Goal: Task Accomplishment & Management: Use online tool/utility

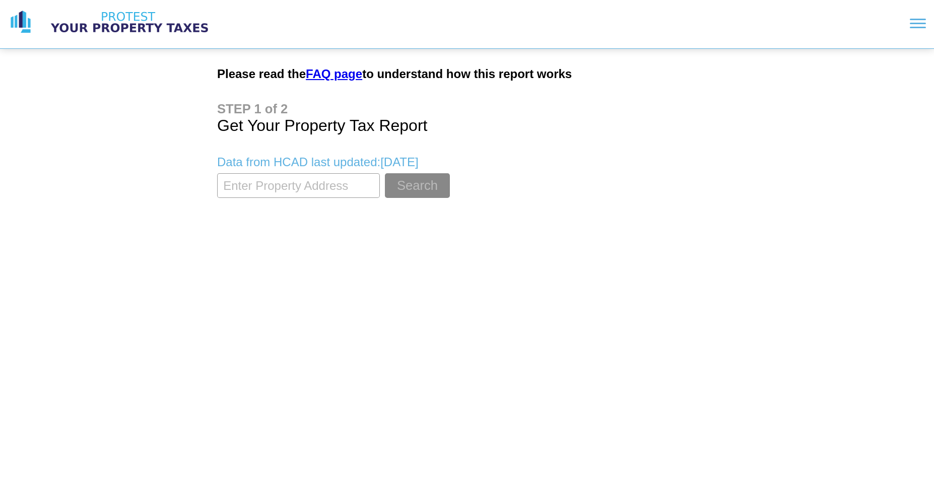
click at [339, 190] on input "textbox" at bounding box center [298, 185] width 163 height 25
click at [400, 183] on button "Search" at bounding box center [417, 185] width 65 height 25
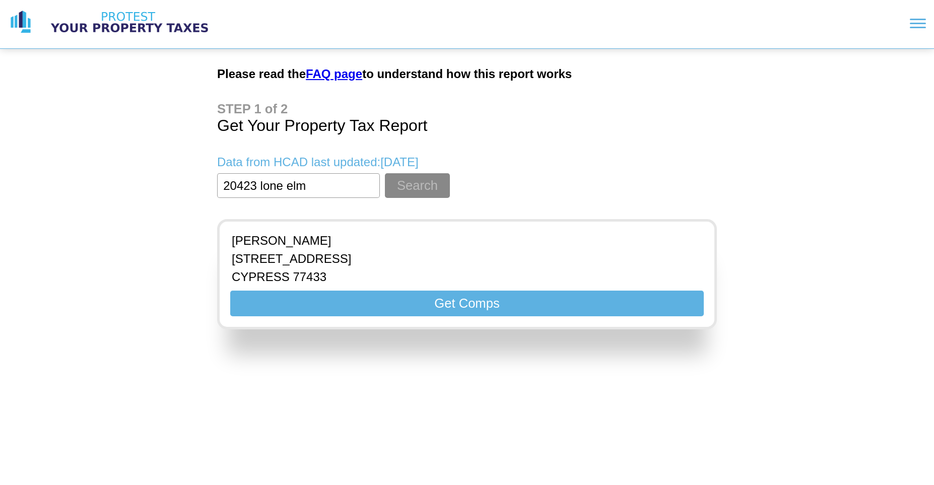
drag, startPoint x: 339, startPoint y: 183, endPoint x: 154, endPoint y: 173, distance: 186.1
click at [217, 182] on input "textbox" at bounding box center [298, 185] width 163 height 25
type input "0"
type input "24023 lone elm"
click at [417, 181] on button "Search" at bounding box center [417, 185] width 65 height 25
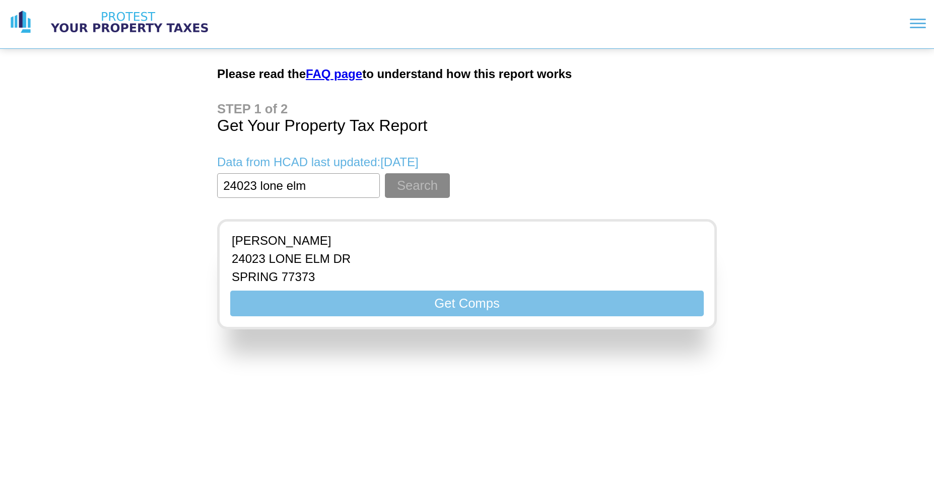
click at [385, 297] on button "Get Comps" at bounding box center [466, 304] width 473 height 26
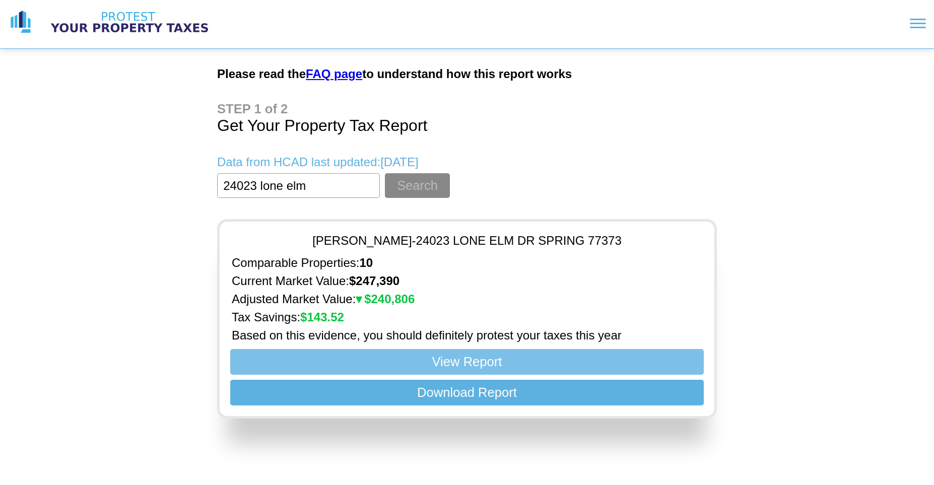
click at [493, 356] on button "View Report" at bounding box center [466, 362] width 473 height 26
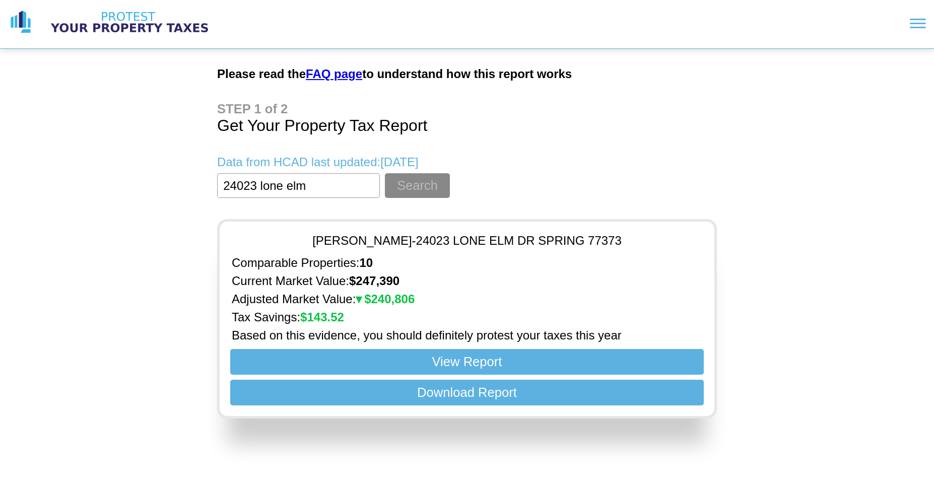
click at [567, 105] on h1 "Get Your Property Tax Report" at bounding box center [467, 118] width 500 height 33
drag, startPoint x: 348, startPoint y: 77, endPoint x: 357, endPoint y: 70, distance: 10.9
click at [348, 76] on link "FAQ page" at bounding box center [334, 74] width 56 height 14
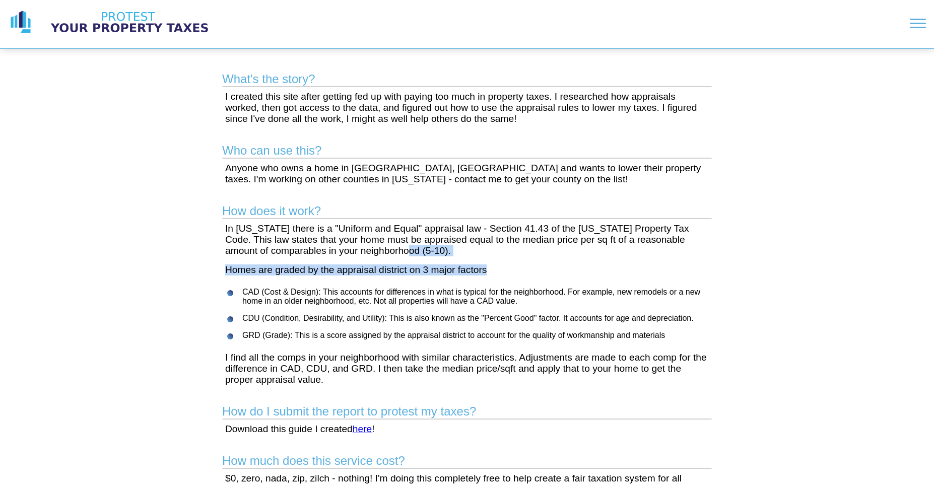
drag, startPoint x: 410, startPoint y: 261, endPoint x: 636, endPoint y: 271, distance: 226.8
click at [619, 283] on main "What's the story? I created this site after getting fed up with paying too much…" at bounding box center [467, 436] width 516 height 775
click at [774, 264] on div "What's the story? I created this site after getting fed up with paying too much…" at bounding box center [467, 412] width 934 height 824
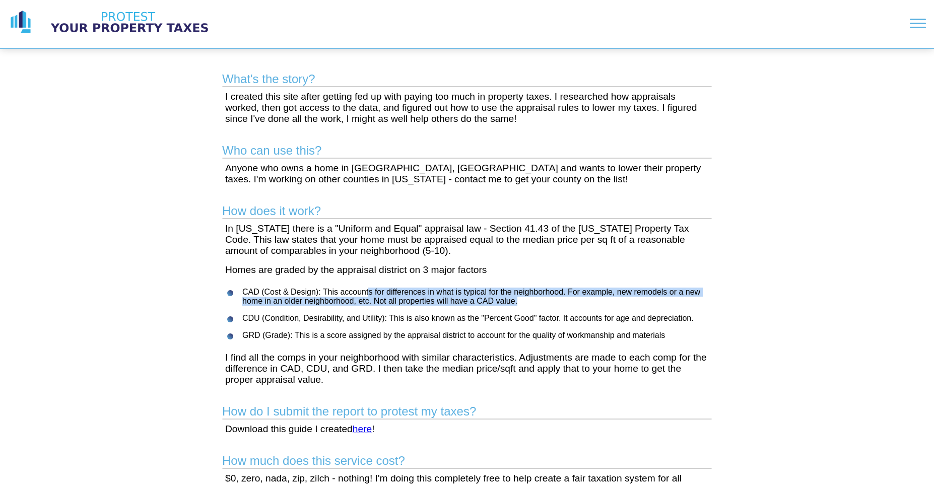
drag, startPoint x: 369, startPoint y: 298, endPoint x: 649, endPoint y: 302, distance: 279.5
click at [620, 302] on li "CAD (Cost & Design): This accounts for differences in what is typical for the n…" at bounding box center [479, 297] width 474 height 18
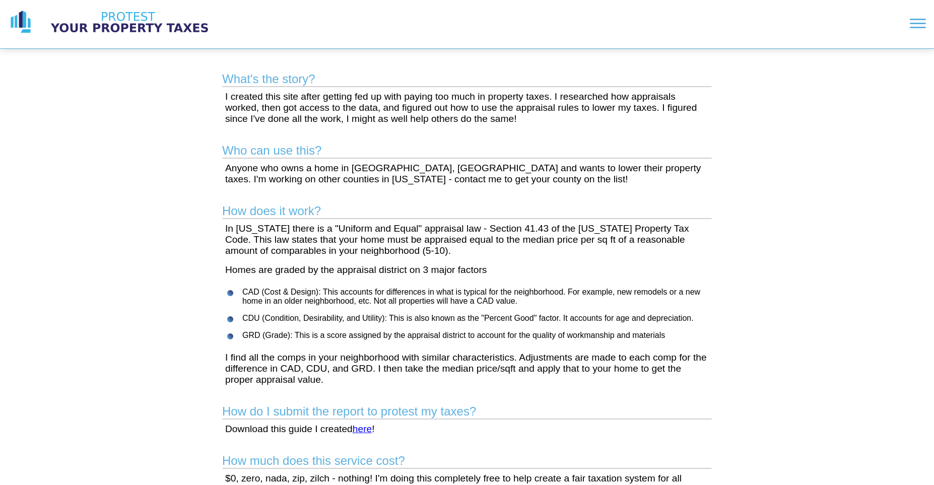
click at [673, 312] on ul "CAD (Cost & Design): This accounts for differences in what is typical for the n…" at bounding box center [469, 314] width 494 height 52
drag, startPoint x: 405, startPoint y: 327, endPoint x: 747, endPoint y: 336, distance: 342.0
click at [746, 336] on div "What's the story? I created this site after getting fed up with paying too much…" at bounding box center [467, 412] width 934 height 824
drag, startPoint x: 321, startPoint y: 338, endPoint x: 747, endPoint y: 350, distance: 426.7
click at [729, 350] on div "What's the story? I created this site after getting fed up with paying too much…" at bounding box center [467, 412] width 934 height 824
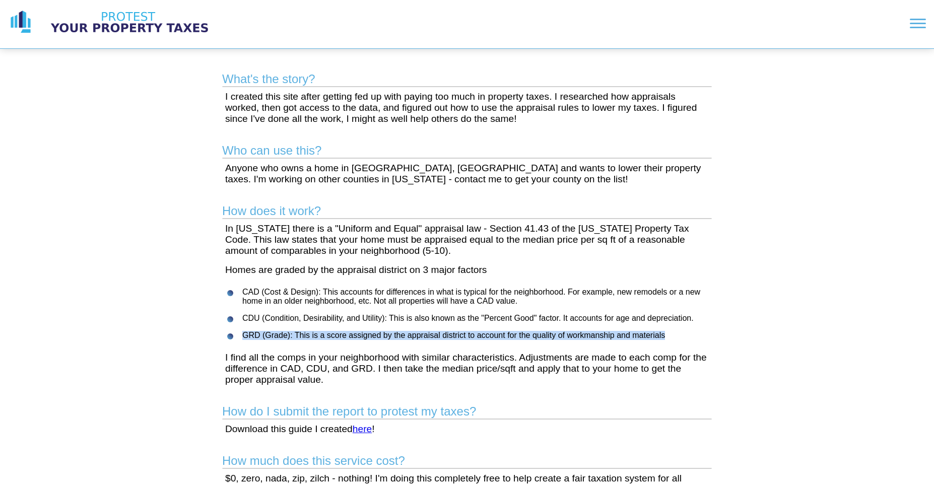
click at [802, 335] on div "What's the story? I created this site after getting fed up with paying too much…" at bounding box center [467, 412] width 934 height 824
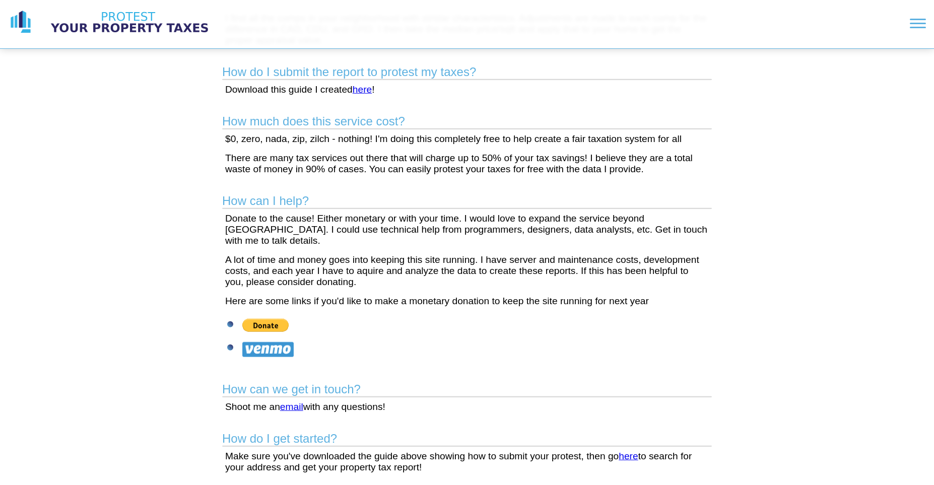
scroll to position [343, 0]
